Goal: Task Accomplishment & Management: Manage account settings

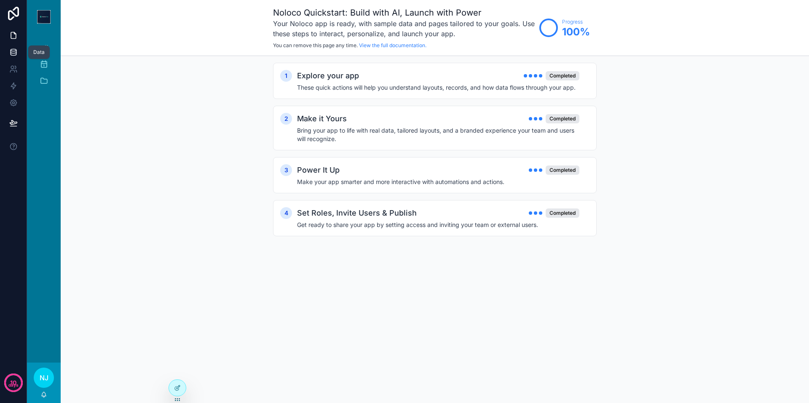
click at [11, 50] on icon at bounding box center [13, 51] width 5 height 3
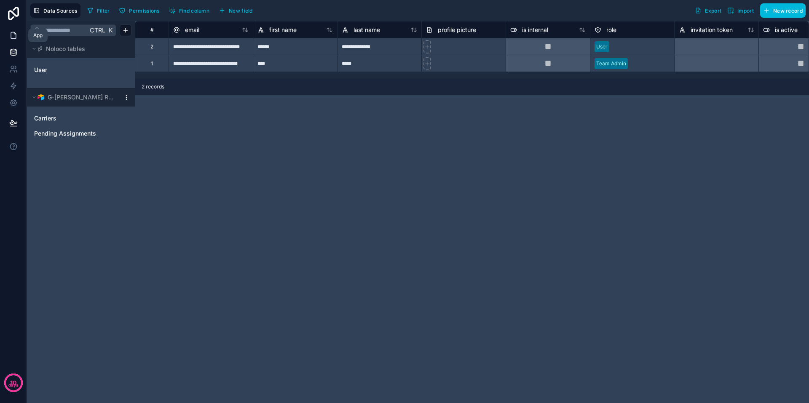
click at [13, 35] on icon at bounding box center [13, 35] width 8 height 8
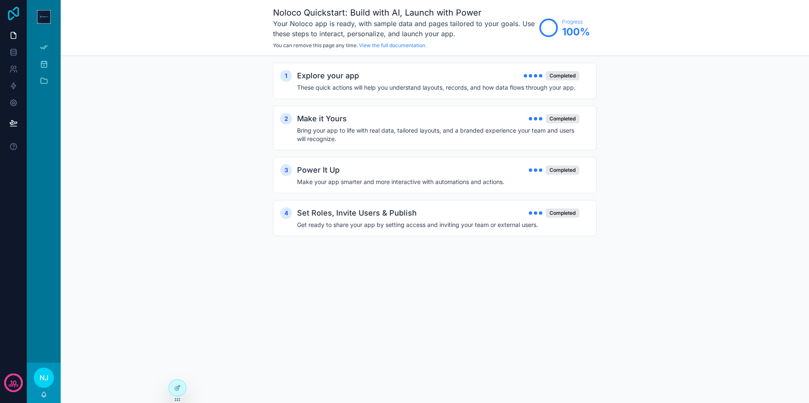
click at [11, 11] on icon at bounding box center [13, 13] width 11 height 13
click at [45, 64] on icon "scrollable content" at bounding box center [44, 64] width 8 height 8
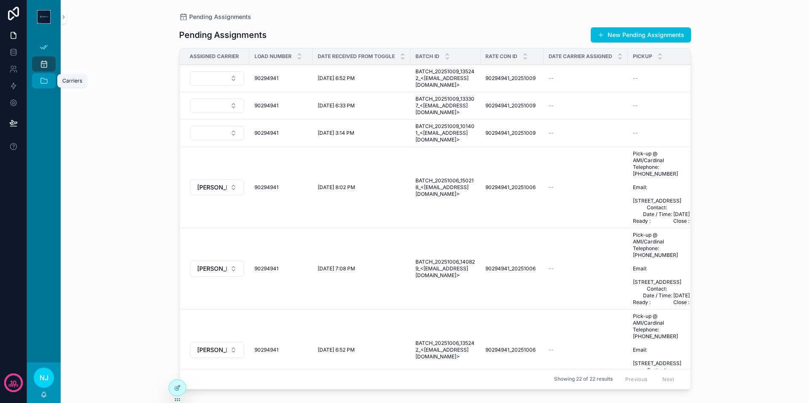
click at [44, 82] on icon "scrollable content" at bounding box center [44, 81] width 8 height 8
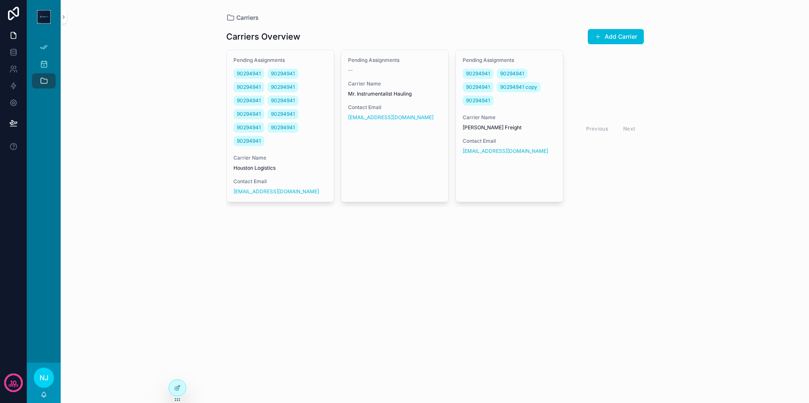
scroll to position [0, 7]
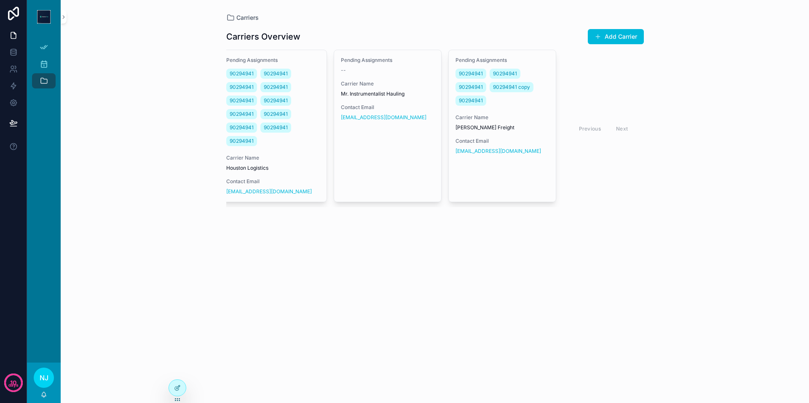
drag, startPoint x: 551, startPoint y: 206, endPoint x: 434, endPoint y: 228, distance: 119.1
click at [434, 228] on div "Carriers Overview Add Carrier Pending Assignments 90294941 90294941 90294941 90…" at bounding box center [435, 128] width 418 height 212
click at [435, 226] on div "Carriers Overview Add Carrier Pending Assignments 90294941 90294941 90294941 90…" at bounding box center [435, 128] width 418 height 212
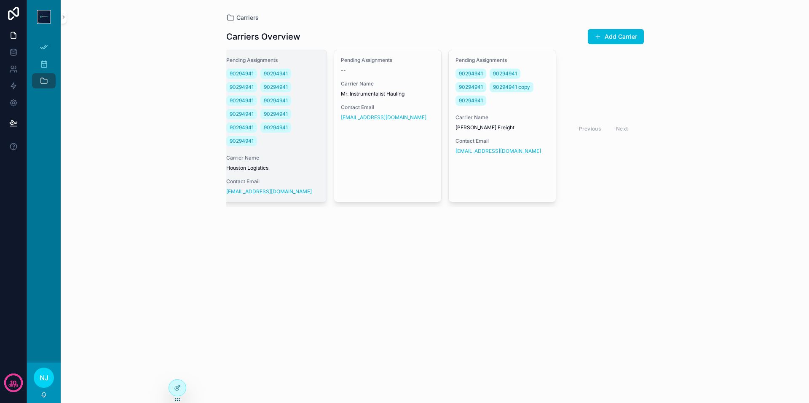
click at [294, 55] on div "Pending Assignments 90294941 90294941 90294941 90294941 90294941 90294941 90294…" at bounding box center [273, 126] width 107 height 152
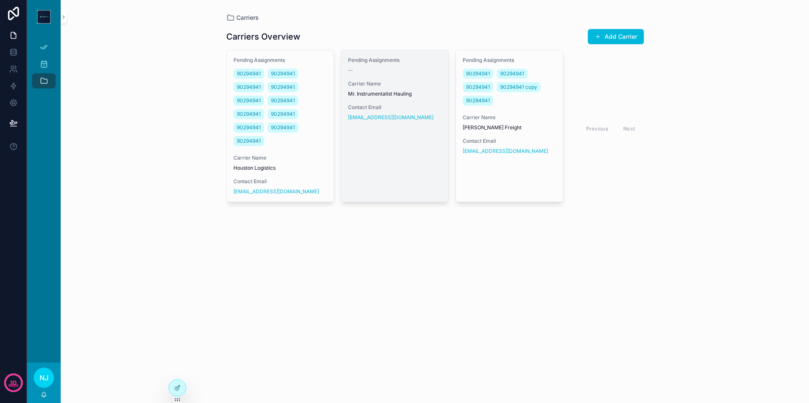
click at [370, 153] on div "Pending Assignments -- Carrier Name Mr. Instrumentalist Hauling Contact Email i…" at bounding box center [394, 126] width 107 height 152
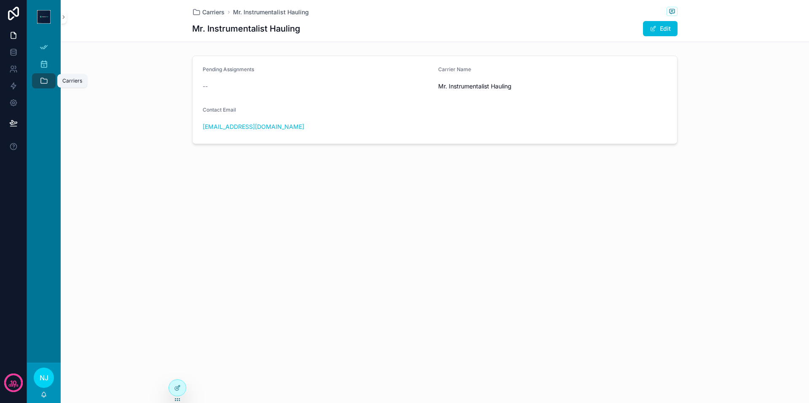
click at [46, 78] on icon "scrollable content" at bounding box center [44, 81] width 8 height 8
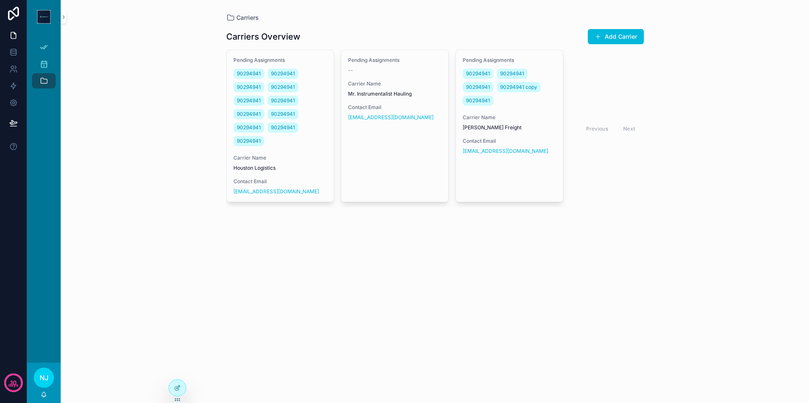
scroll to position [0, 7]
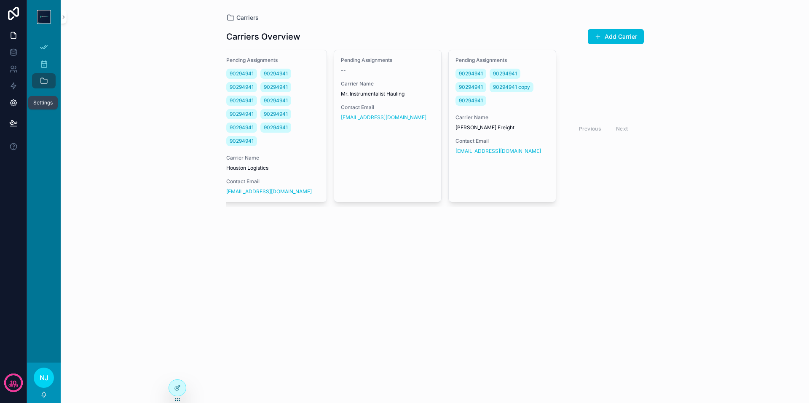
click at [9, 102] on icon at bounding box center [13, 103] width 8 height 8
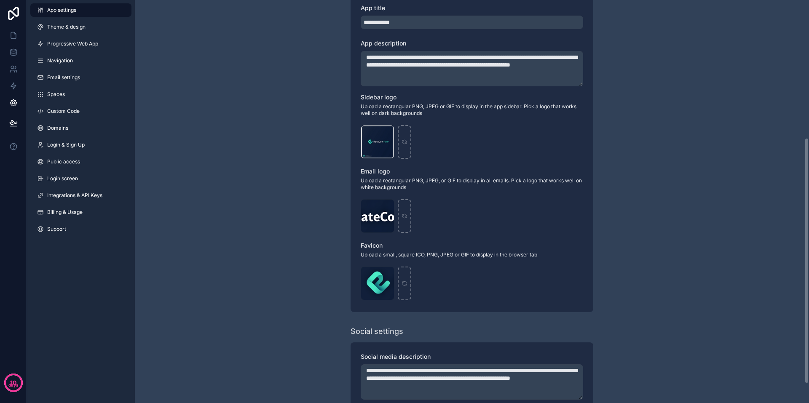
scroll to position [258, 0]
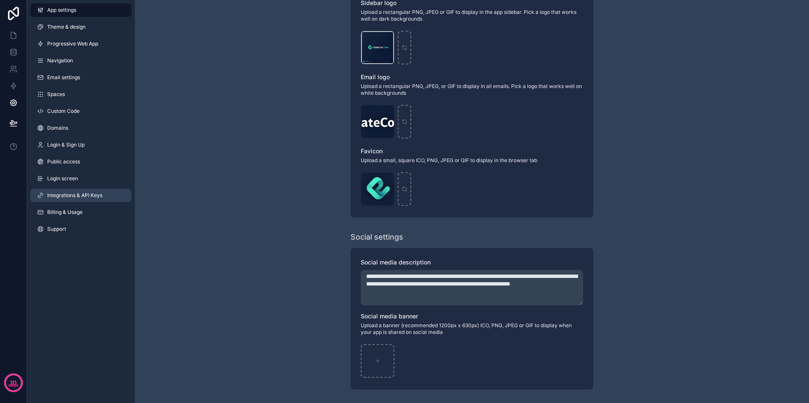
click at [58, 192] on link "Integrations & API Keys" at bounding box center [80, 195] width 101 height 13
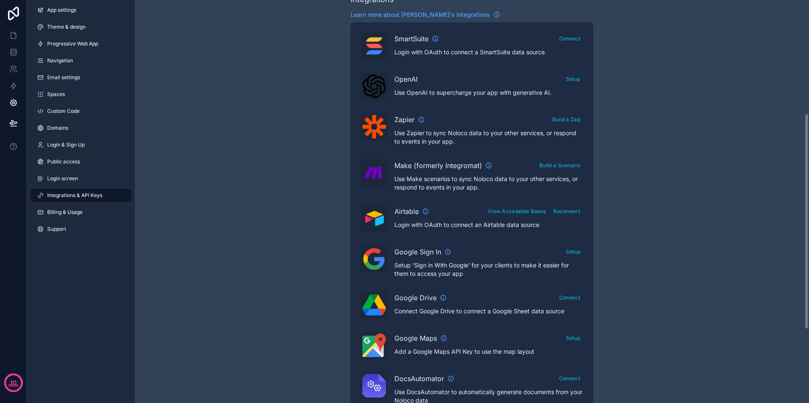
scroll to position [211, 0]
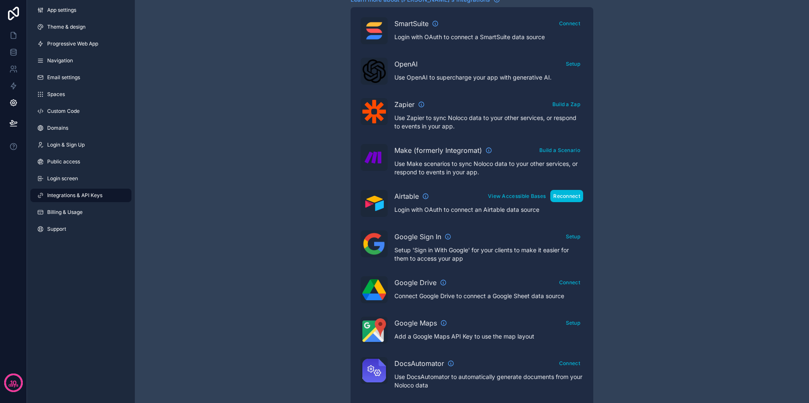
click at [572, 198] on button "Reconnect" at bounding box center [567, 196] width 33 height 12
click at [510, 196] on button "View Accessible Bases" at bounding box center [517, 196] width 64 height 12
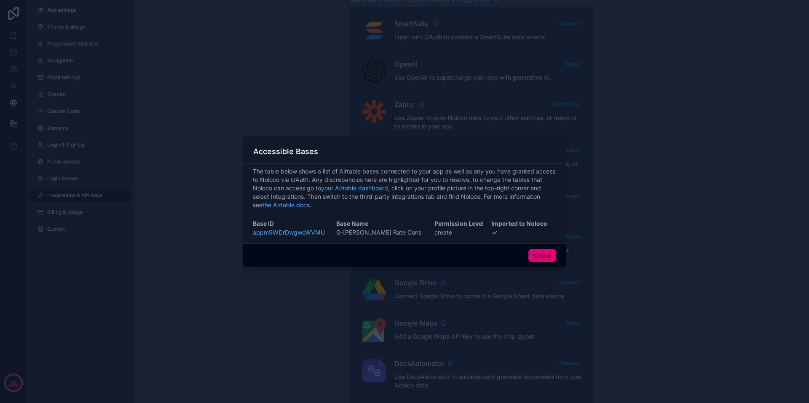
click at [537, 256] on button "Close" at bounding box center [543, 255] width 28 height 13
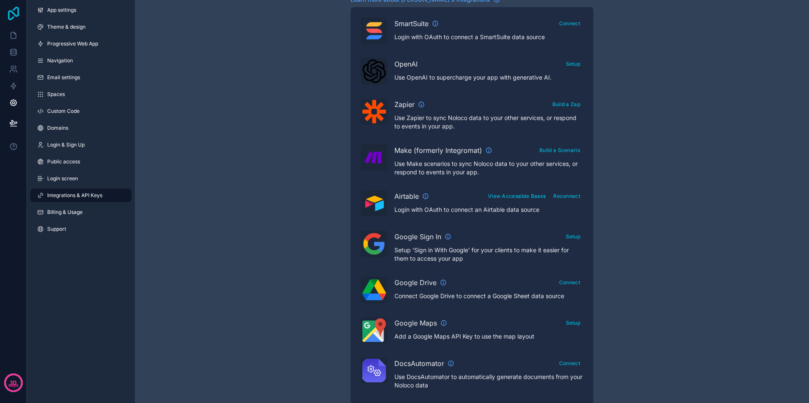
click at [12, 12] on icon at bounding box center [13, 13] width 11 height 13
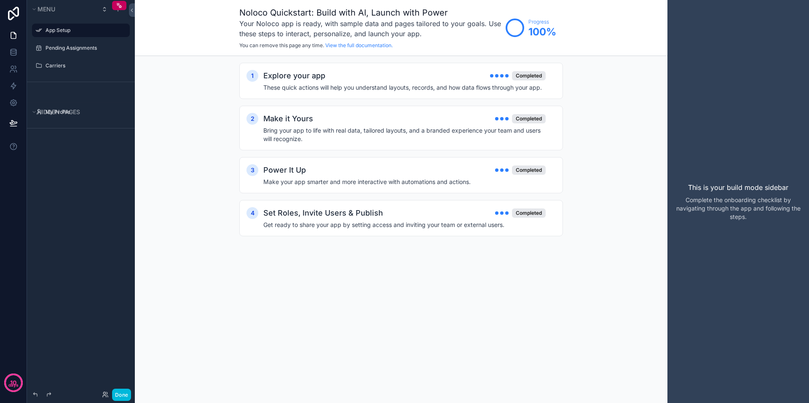
click at [0, 0] on icon "scrollable content" at bounding box center [0, 0] width 0 height 0
click at [156, 34] on span "Remove" at bounding box center [161, 36] width 22 height 8
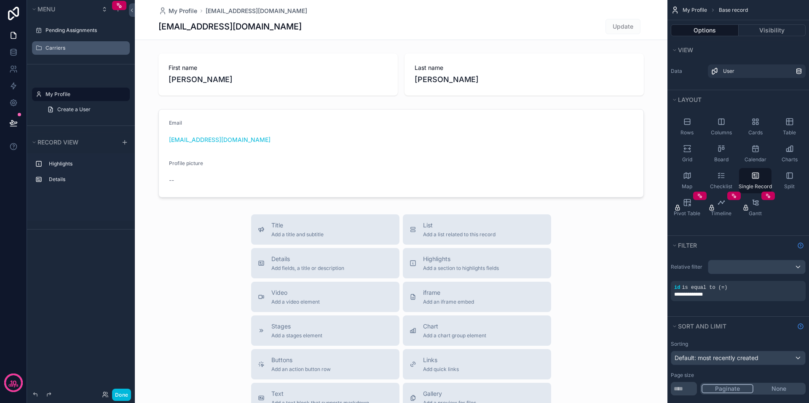
click at [52, 46] on label "Carriers" at bounding box center [85, 48] width 79 height 7
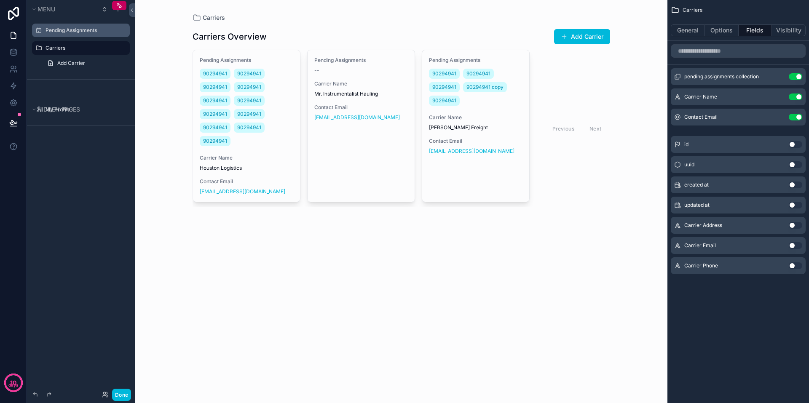
click at [64, 29] on label "Pending Assignments" at bounding box center [85, 30] width 79 height 7
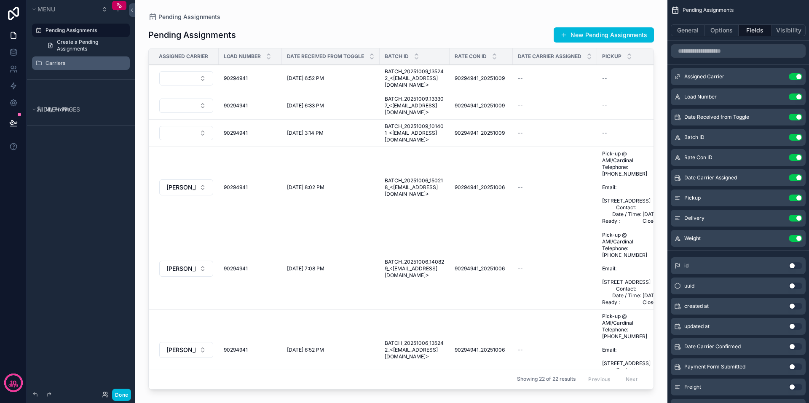
click at [191, 76] on div "scrollable content" at bounding box center [401, 196] width 533 height 393
click at [203, 78] on button "Select Button" at bounding box center [186, 78] width 54 height 14
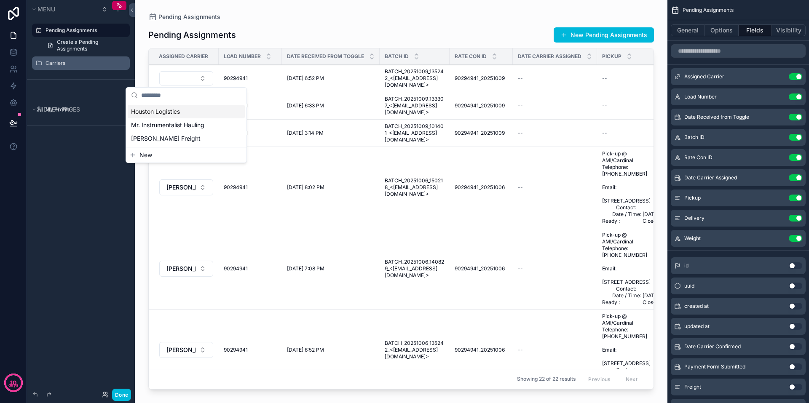
click at [59, 64] on label "Carriers" at bounding box center [85, 63] width 79 height 7
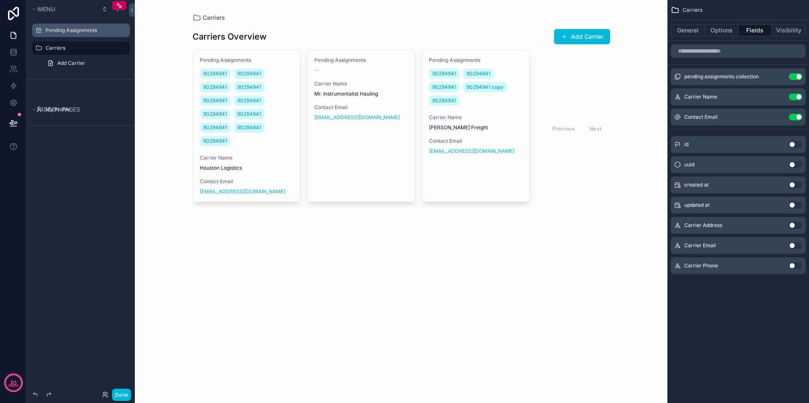
click at [61, 28] on label "Pending Assignments" at bounding box center [85, 30] width 79 height 7
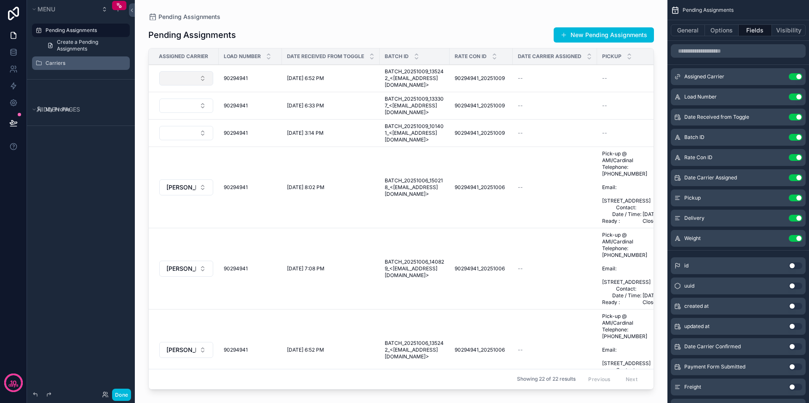
click at [201, 78] on button "Select Button" at bounding box center [186, 78] width 54 height 14
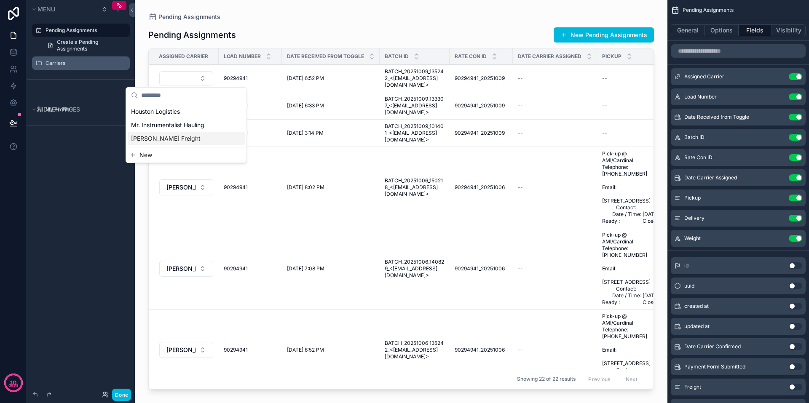
click at [163, 140] on span "[PERSON_NAME] Freight" at bounding box center [166, 138] width 70 height 8
